Goal: Find specific page/section: Find specific page/section

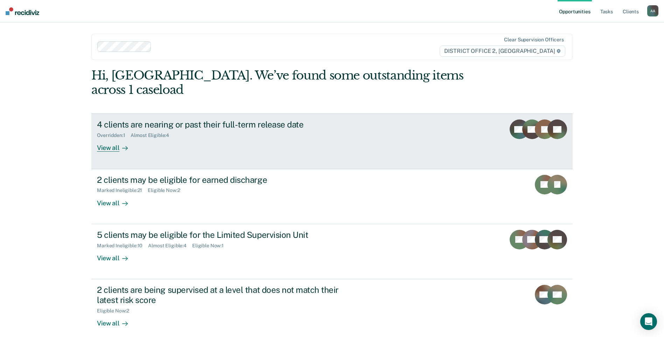
click at [360, 132] on link "4 clients are nearing or past their full-term release date Overridden : 1 Almos…" at bounding box center [332, 140] width 482 height 55
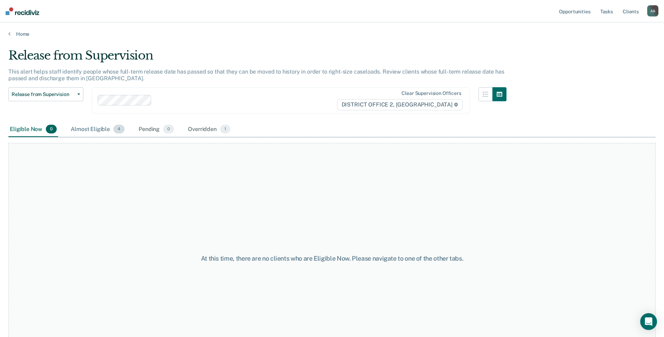
click at [101, 131] on div "Almost Eligible 4" at bounding box center [97, 129] width 57 height 15
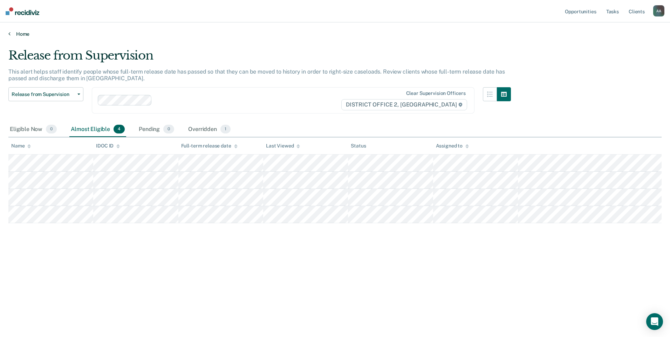
click at [17, 34] on link "Home" at bounding box center [334, 34] width 653 height 6
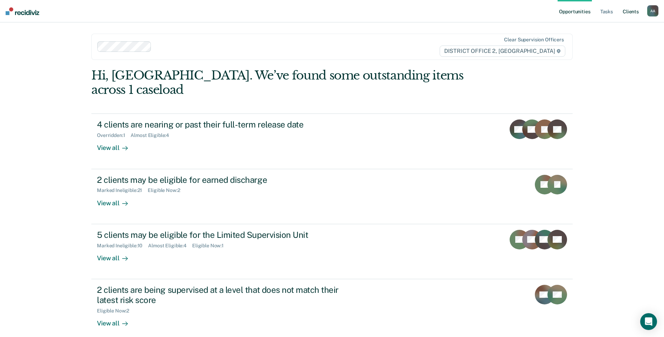
click at [633, 18] on link "Client s" at bounding box center [631, 11] width 19 height 22
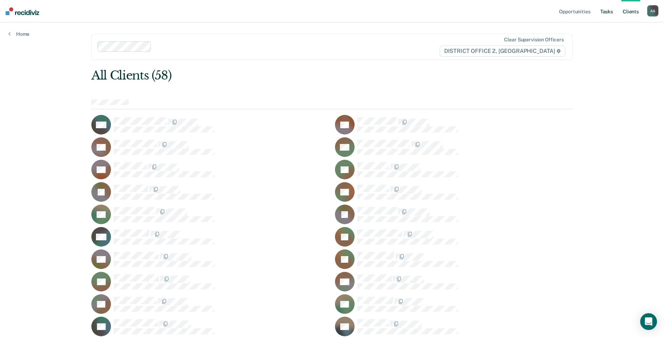
click at [610, 18] on link "Tasks" at bounding box center [606, 11] width 15 height 22
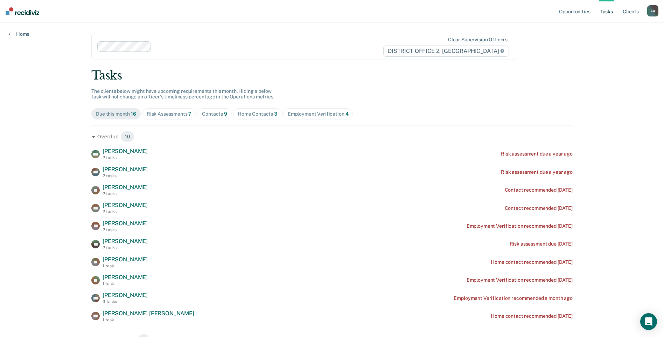
click at [261, 111] on div "Home Contacts 3" at bounding box center [258, 114] width 40 height 6
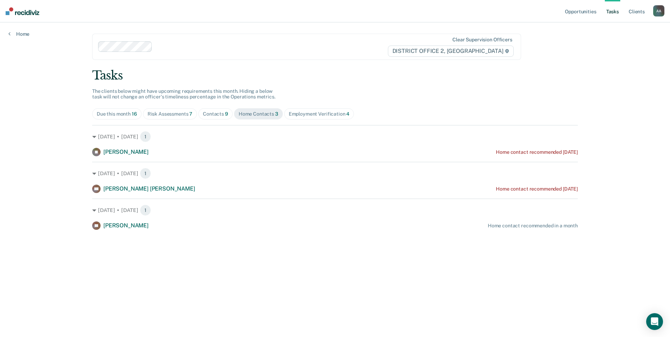
click at [220, 114] on div "Contacts 9" at bounding box center [215, 114] width 25 height 6
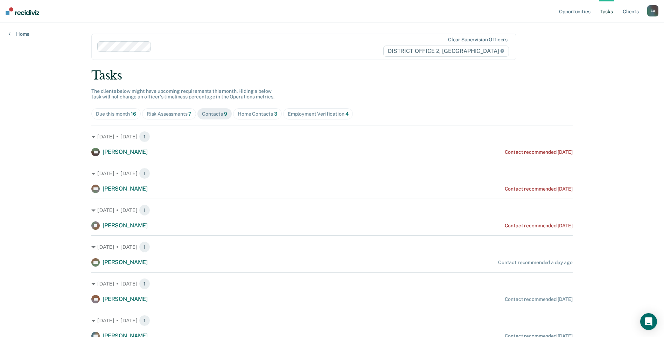
click at [175, 111] on div "Risk Assessments 7" at bounding box center [169, 114] width 45 height 6
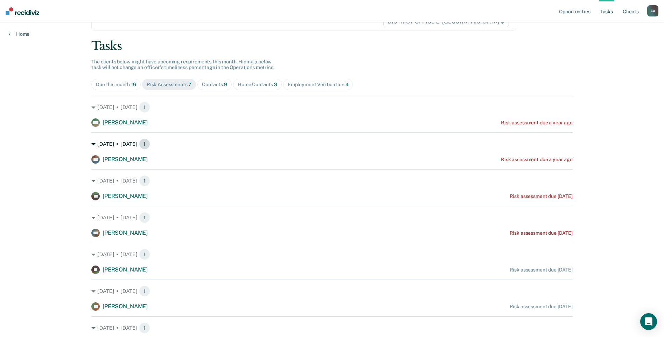
scroll to position [68, 0]
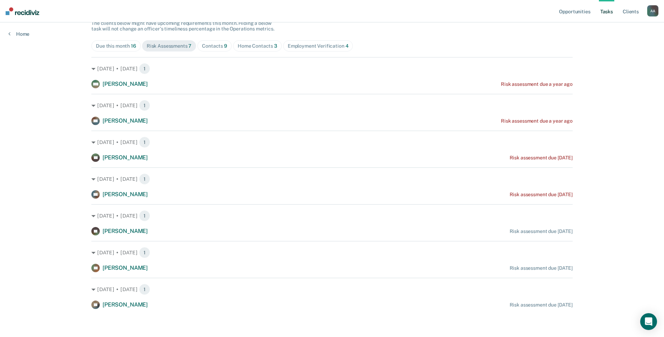
click at [341, 50] on span "Employment Verification 4" at bounding box center [318, 45] width 70 height 11
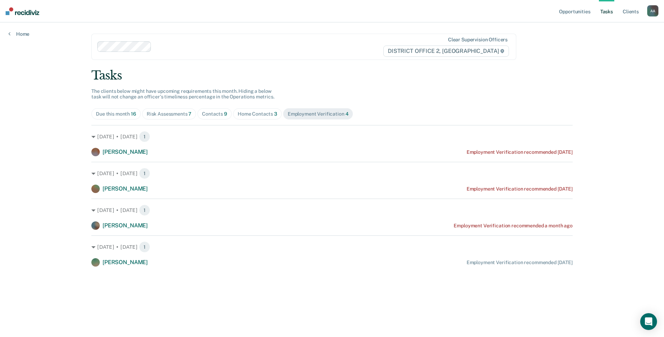
scroll to position [0, 0]
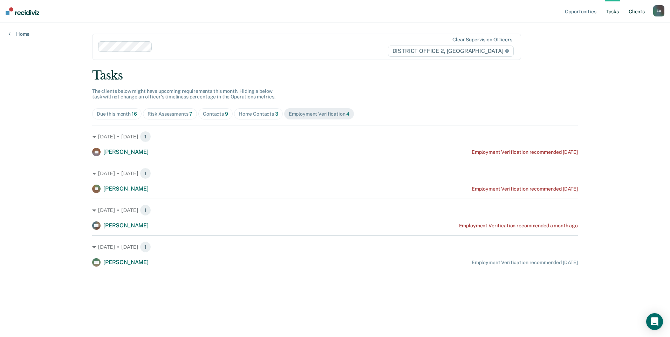
click at [644, 14] on link "Client s" at bounding box center [636, 11] width 19 height 22
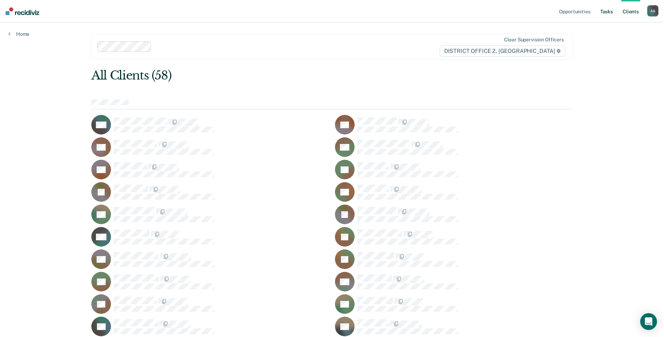
click at [603, 15] on link "Tasks" at bounding box center [606, 11] width 15 height 22
